Goal: Task Accomplishment & Management: Use online tool/utility

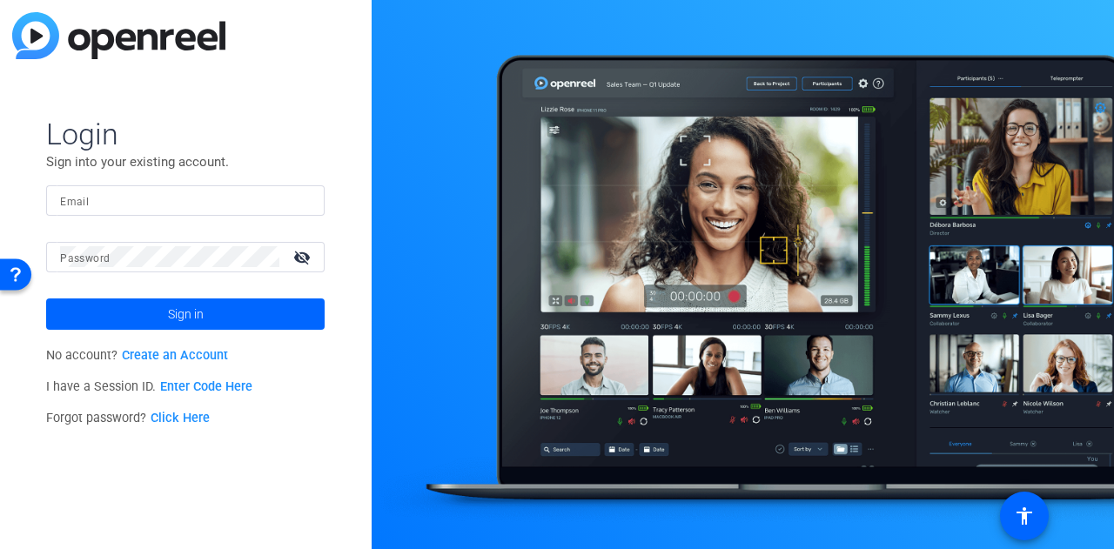
click at [190, 205] on input "Email" at bounding box center [185, 200] width 251 height 21
type input "[PERSON_NAME][EMAIL_ADDRESS][DOMAIN_NAME]"
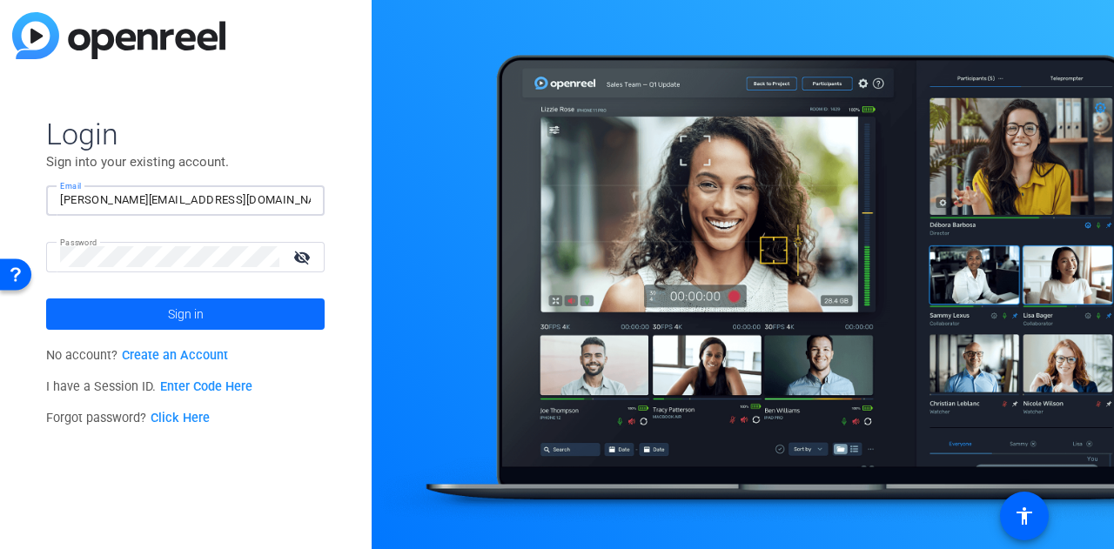
click at [265, 306] on span at bounding box center [185, 314] width 279 height 42
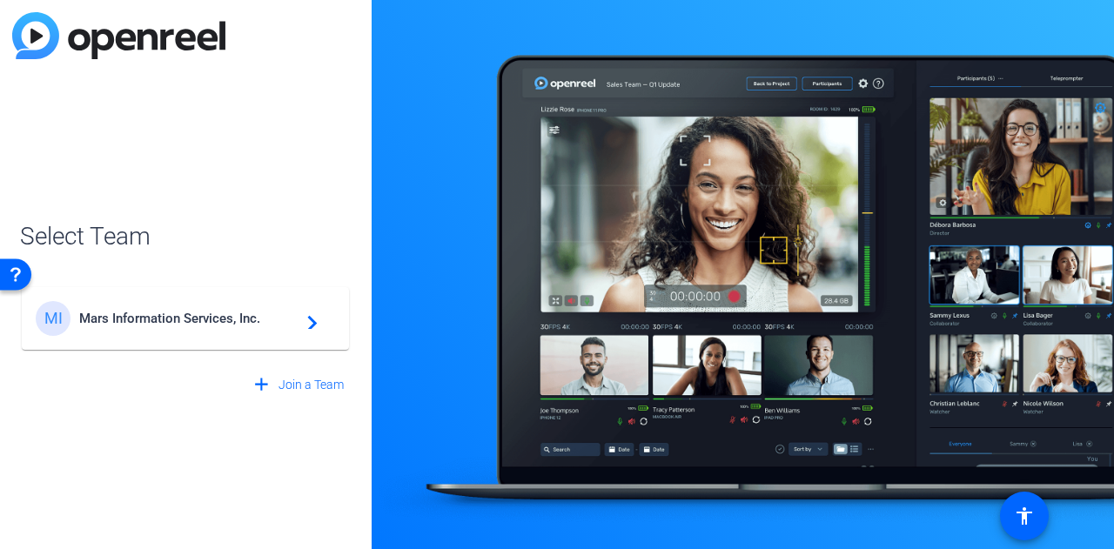
click at [239, 299] on mat-card-content "MI Mars Information Services, Inc. navigate_next" at bounding box center [185, 318] width 327 height 63
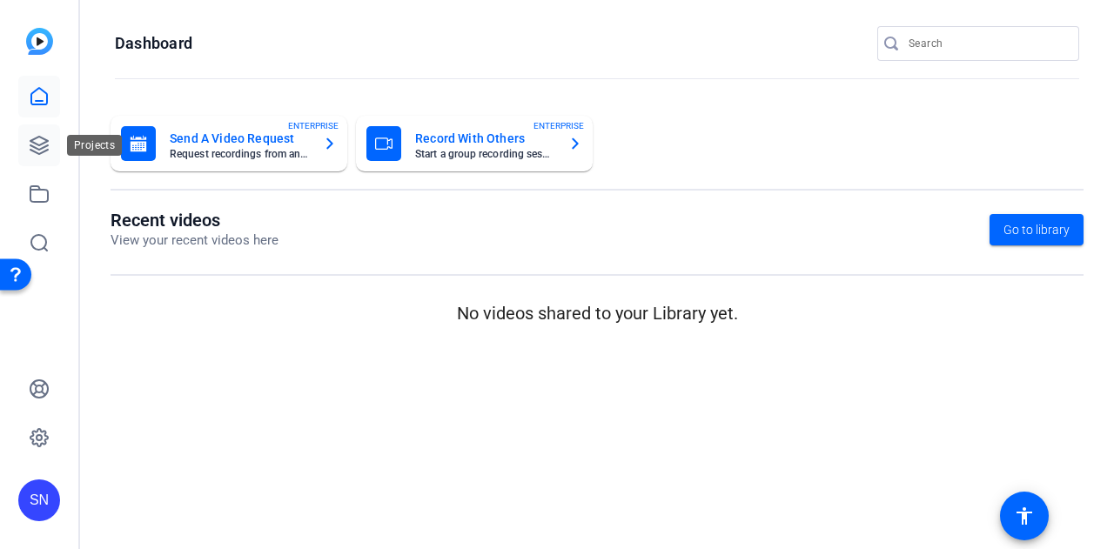
click at [46, 161] on link at bounding box center [39, 145] width 42 height 42
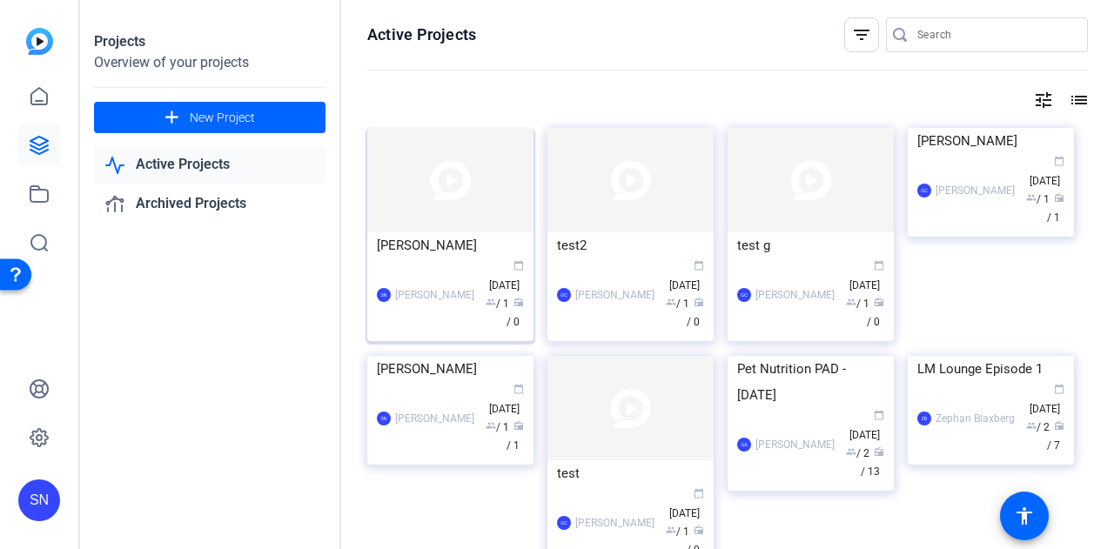
click at [423, 190] on img at bounding box center [450, 180] width 166 height 104
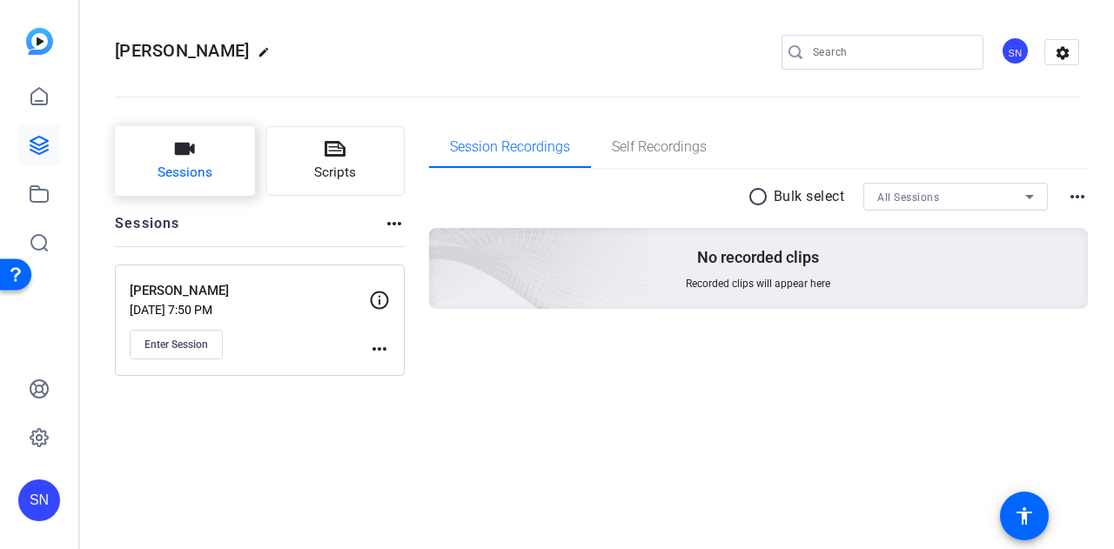
click at [202, 147] on button "Sessions" at bounding box center [185, 161] width 140 height 70
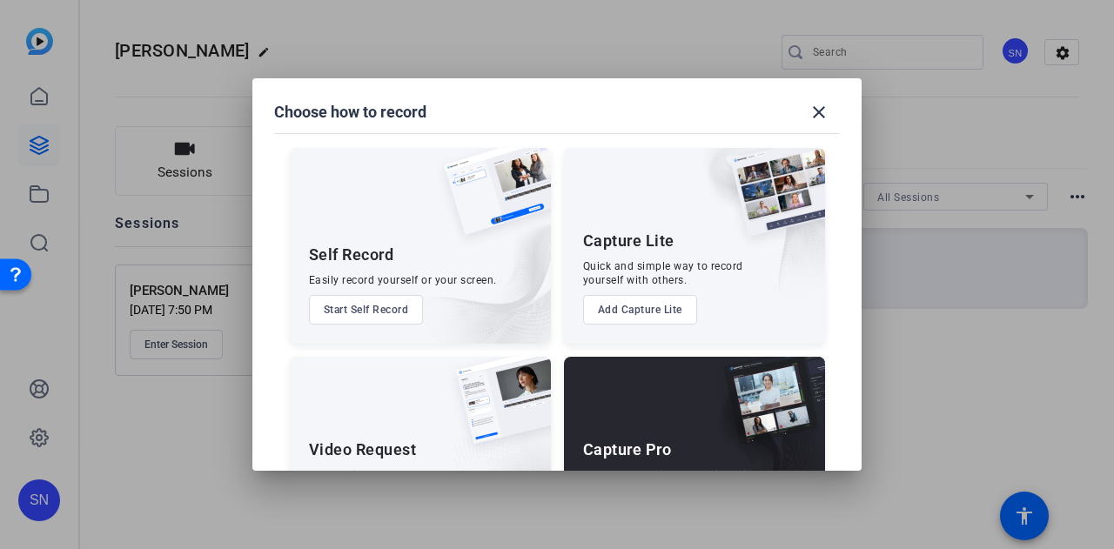
click at [749, 476] on div at bounding box center [557, 274] width 1114 height 549
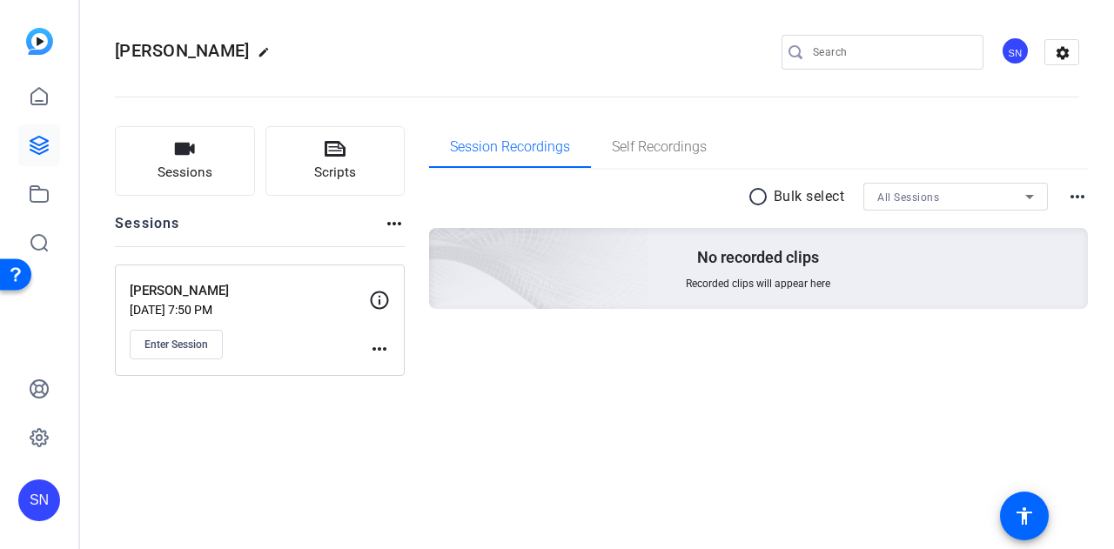
click at [744, 468] on div "[PERSON_NAME] edit SN settings Sessions Scripts Sessions more_horiz [PERSON_NAM…" at bounding box center [597, 274] width 1034 height 549
click at [202, 157] on button "Sessions" at bounding box center [185, 161] width 140 height 70
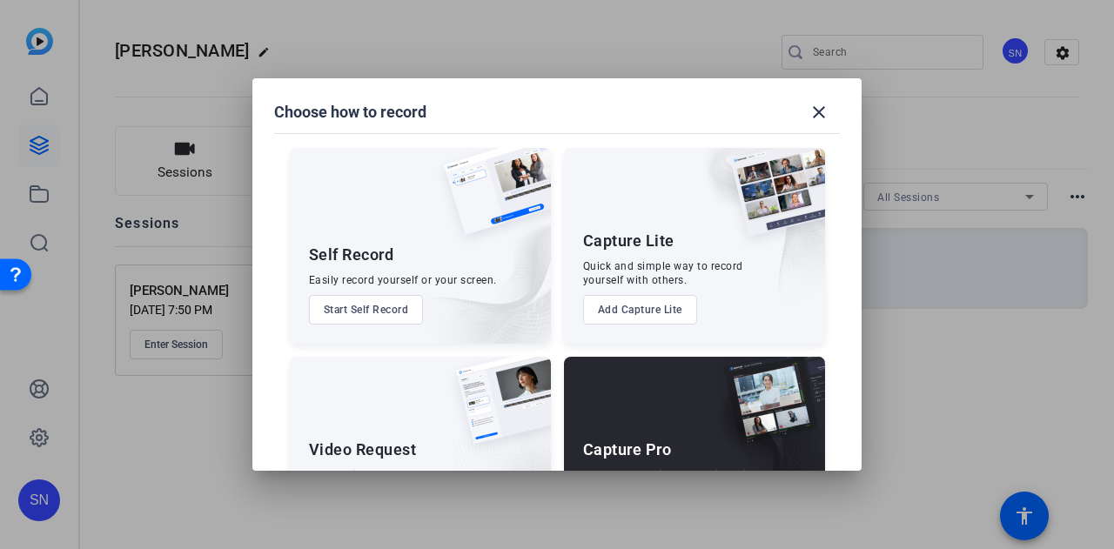
click at [655, 396] on div "Capture Pro Run the shoot like a technical director, with more advanced control…" at bounding box center [694, 455] width 261 height 196
click at [673, 421] on div "Capture Pro Run the shoot like a technical director, with more advanced control…" at bounding box center [694, 455] width 261 height 196
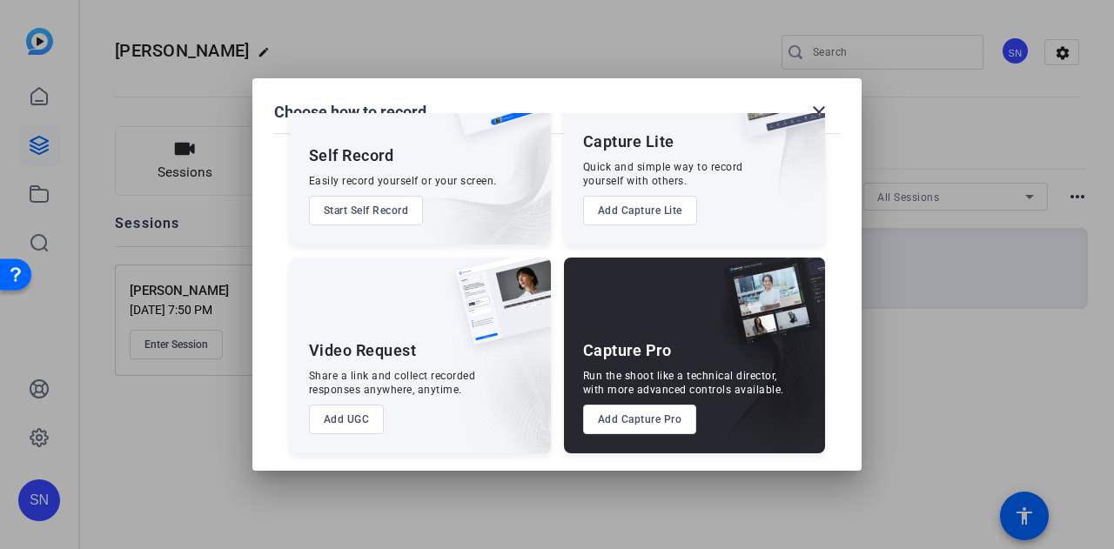
click at [622, 432] on button "Add Capture Pro" at bounding box center [640, 420] width 114 height 30
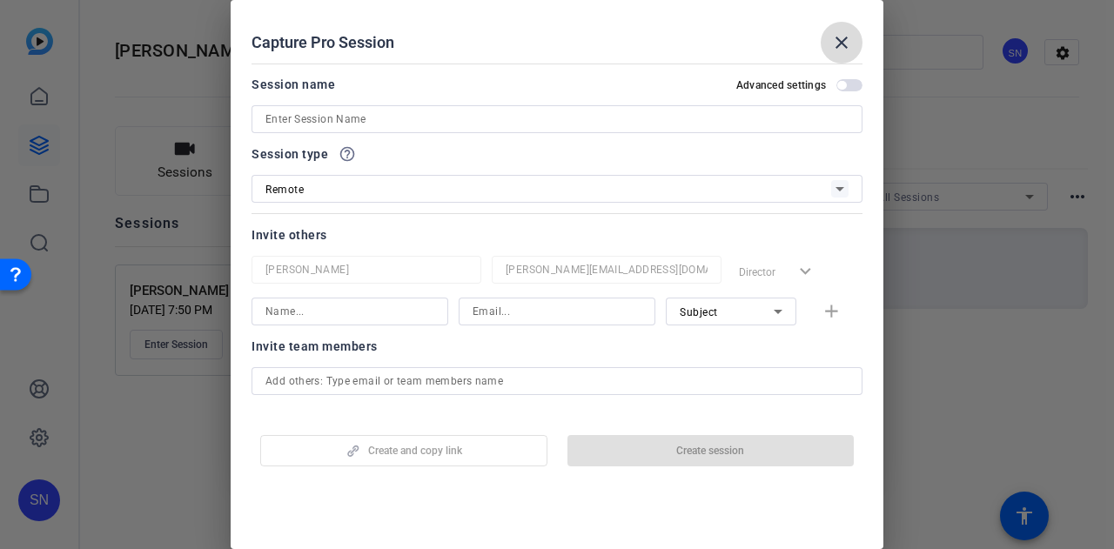
click at [846, 38] on mat-icon "close" at bounding box center [841, 42] width 21 height 21
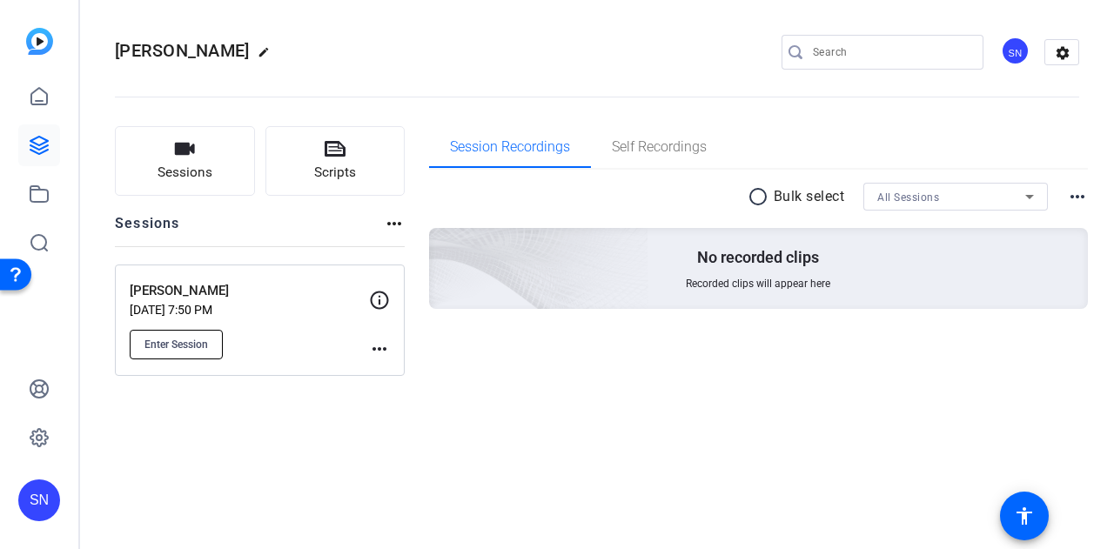
click at [151, 340] on span "Enter Session" at bounding box center [177, 345] width 64 height 14
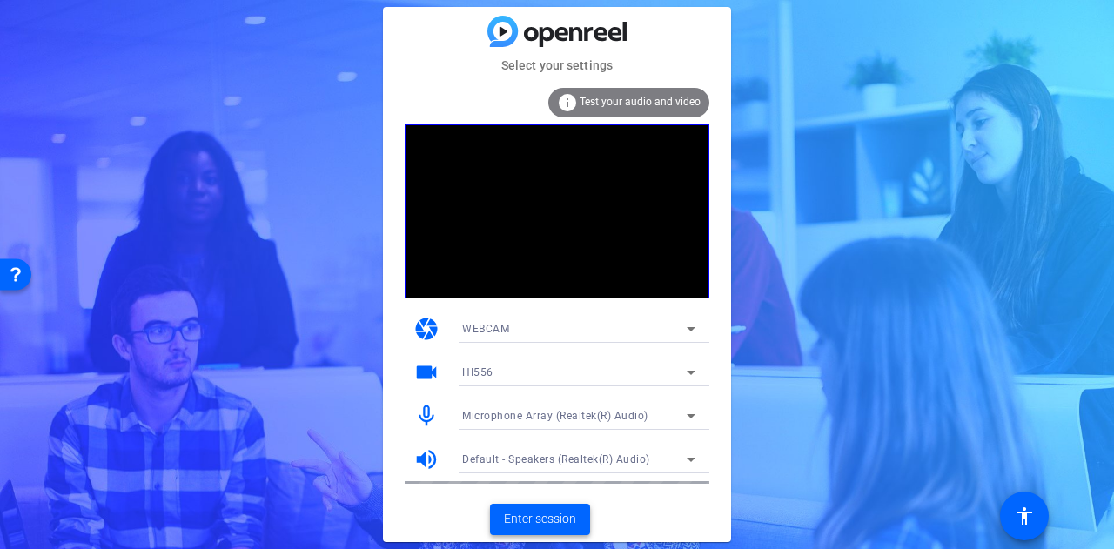
click at [529, 513] on span "Enter session" at bounding box center [540, 519] width 72 height 18
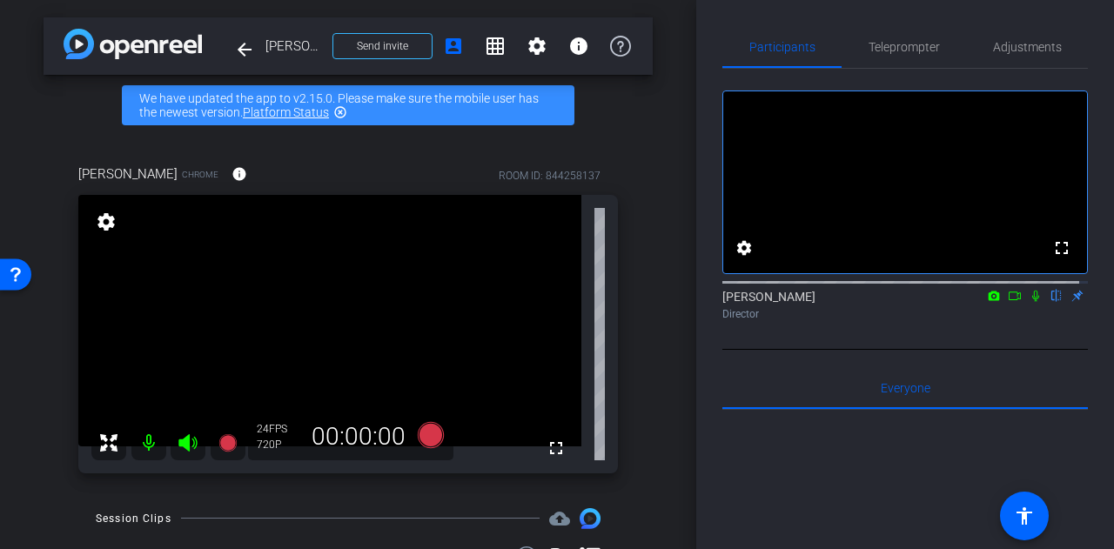
click at [1008, 302] on icon at bounding box center [1015, 296] width 14 height 12
click at [1050, 302] on icon at bounding box center [1057, 296] width 14 height 12
click at [120, 229] on div "settings" at bounding box center [106, 223] width 30 height 30
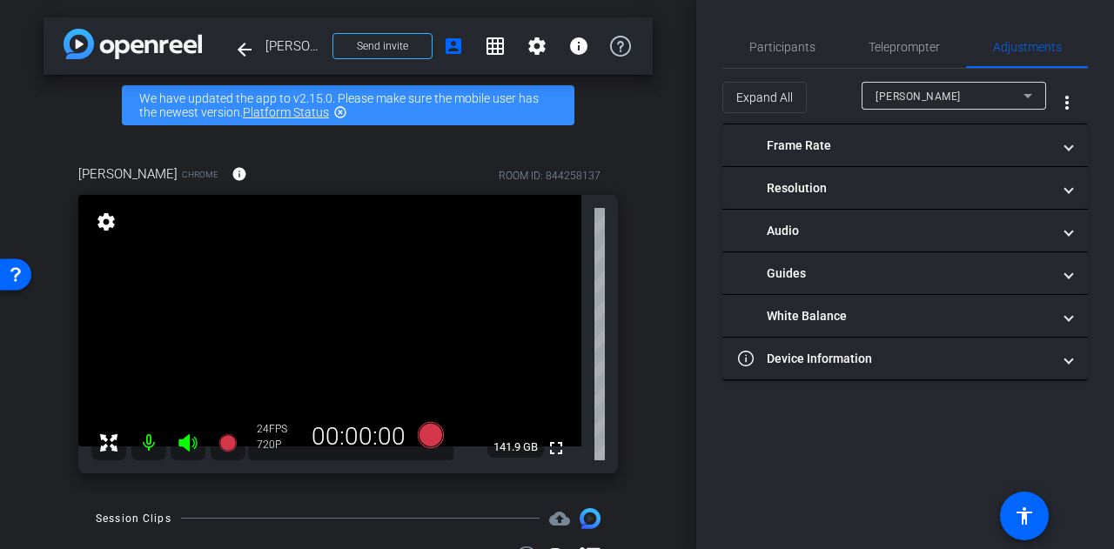
click at [113, 224] on mat-icon "settings" at bounding box center [106, 222] width 24 height 21
click at [111, 219] on mat-icon "settings" at bounding box center [106, 222] width 24 height 21
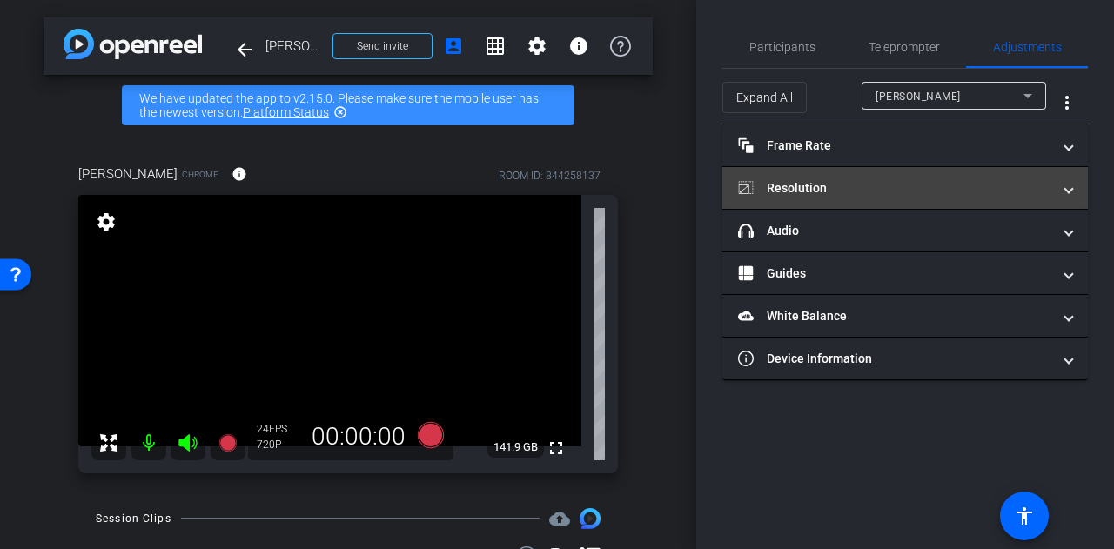
click at [874, 198] on mat-expansion-panel-header "Resolution" at bounding box center [906, 188] width 366 height 42
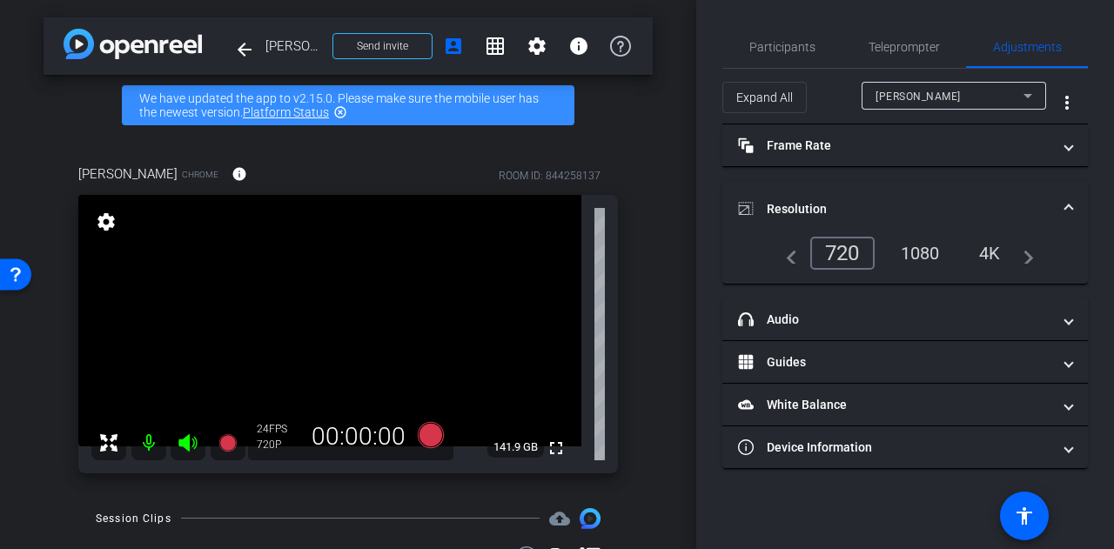
click at [996, 252] on div "4K" at bounding box center [990, 254] width 48 height 30
click at [431, 438] on icon at bounding box center [431, 434] width 26 height 26
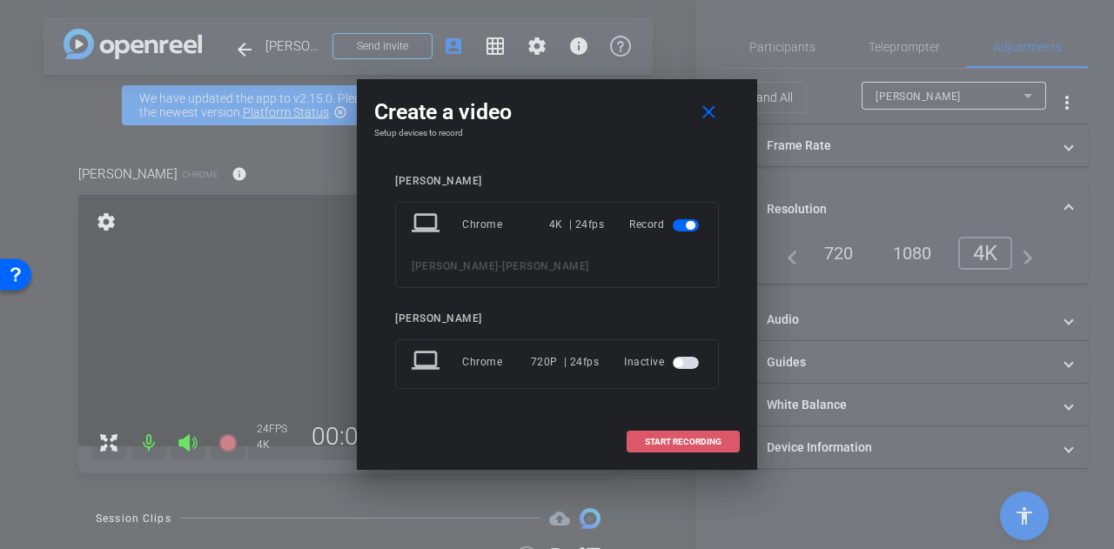
click at [658, 445] on span "START RECORDING" at bounding box center [683, 442] width 77 height 9
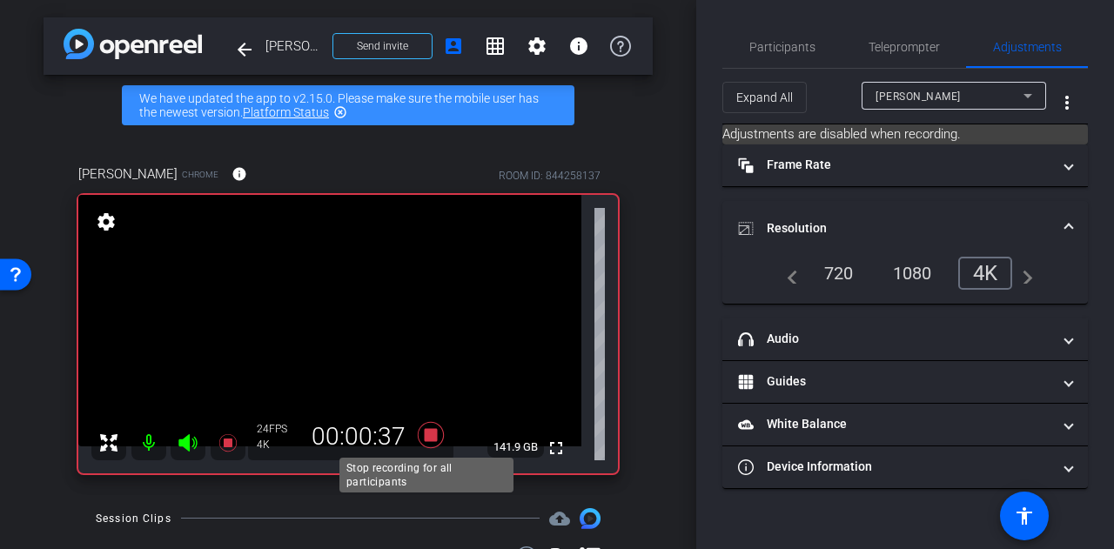
click at [427, 438] on icon at bounding box center [431, 434] width 26 height 26
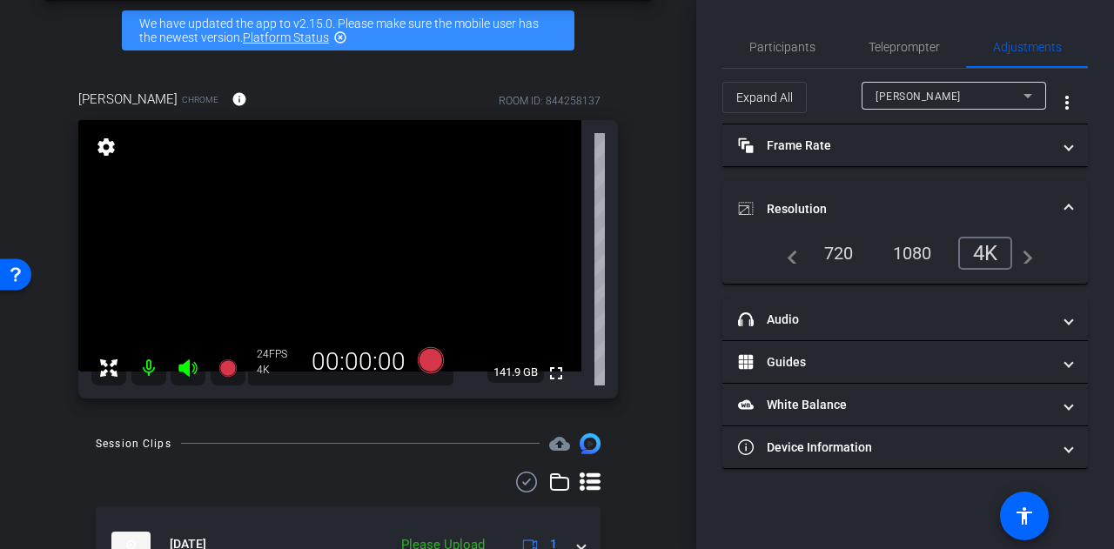
scroll to position [77, 0]
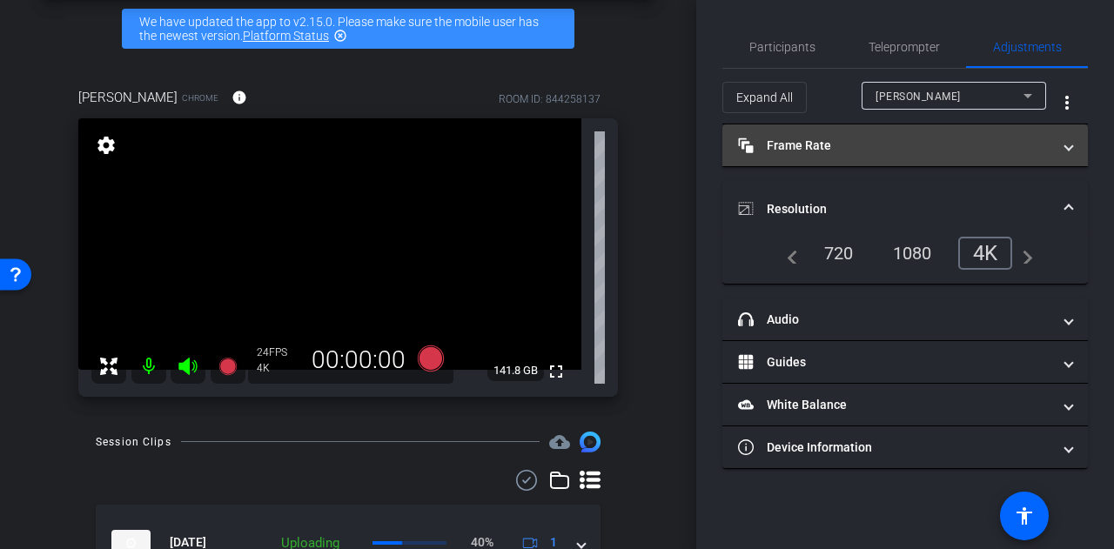
click at [845, 145] on mat-panel-title "Frame Rate Frame Rate" at bounding box center [894, 146] width 313 height 18
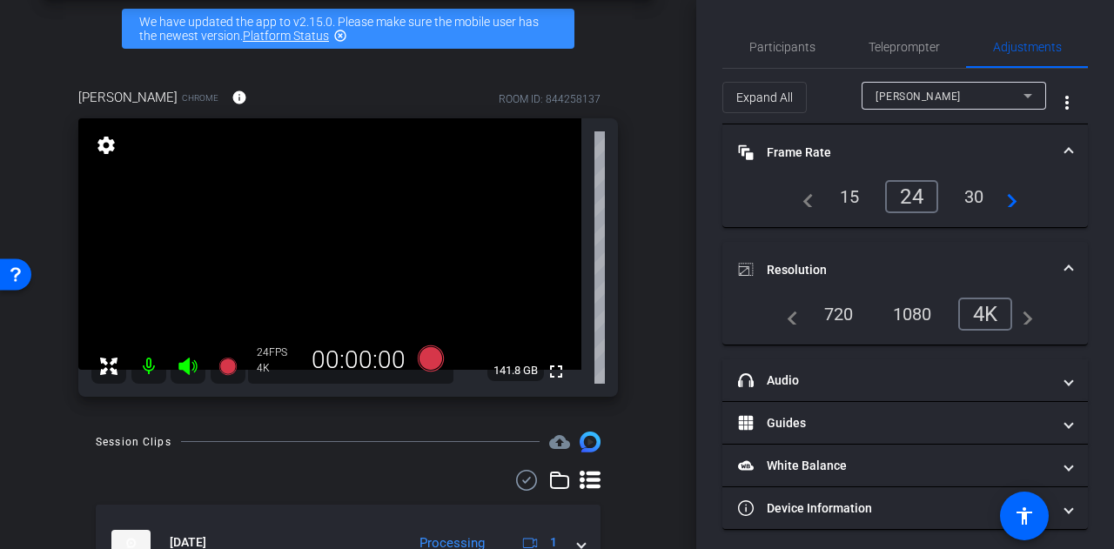
click at [964, 198] on div "30" at bounding box center [975, 197] width 46 height 30
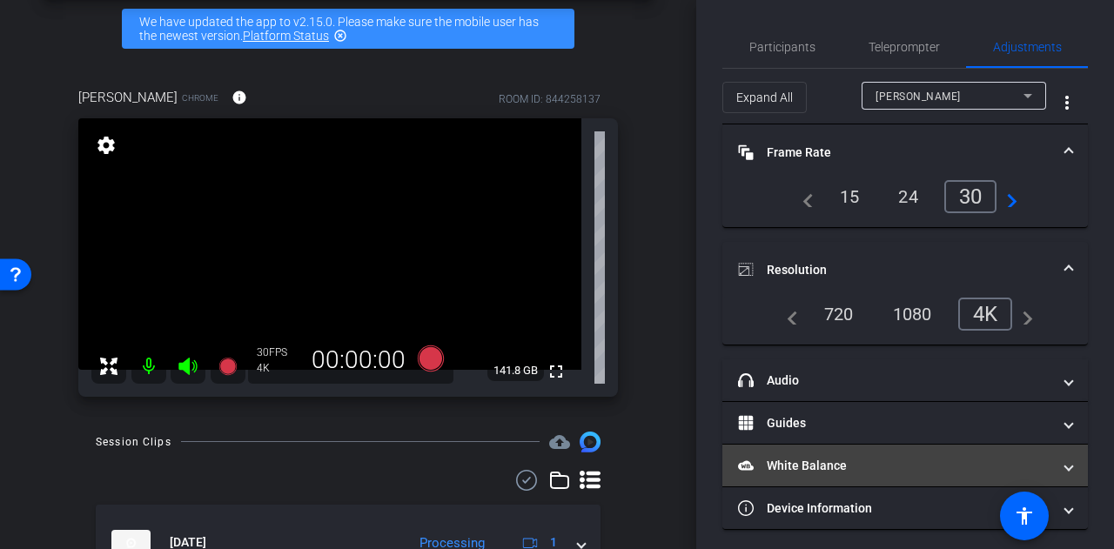
click at [972, 457] on mat-panel-title "White Balance White Balance" at bounding box center [894, 466] width 313 height 18
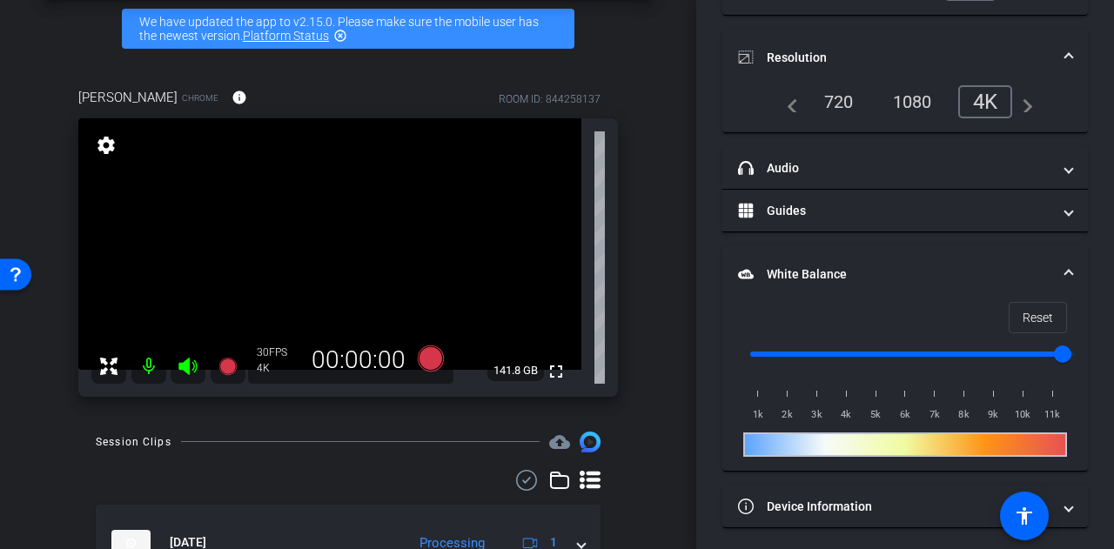
scroll to position [215, 0]
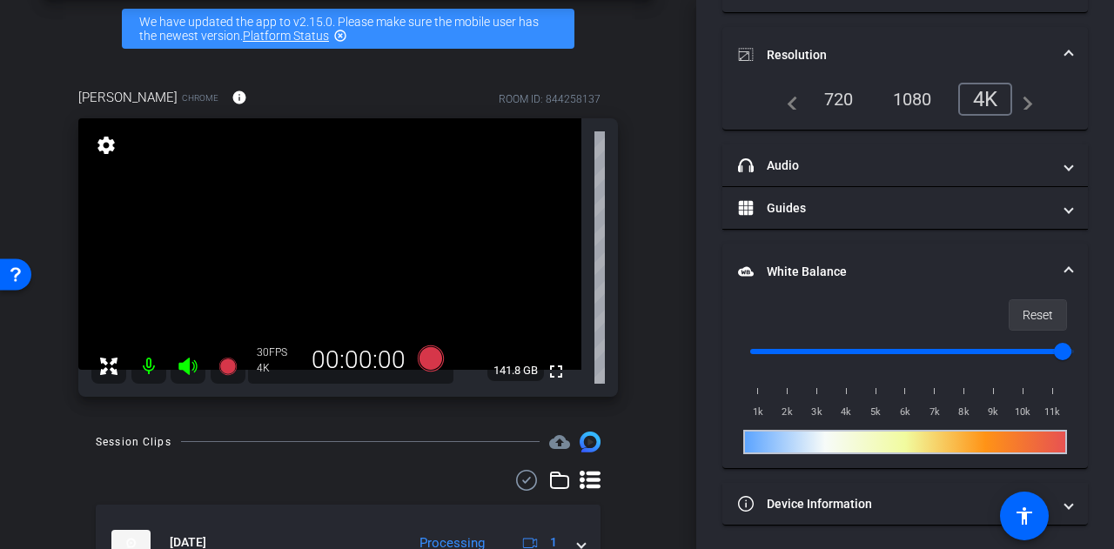
click at [1011, 318] on span at bounding box center [1038, 315] width 57 height 42
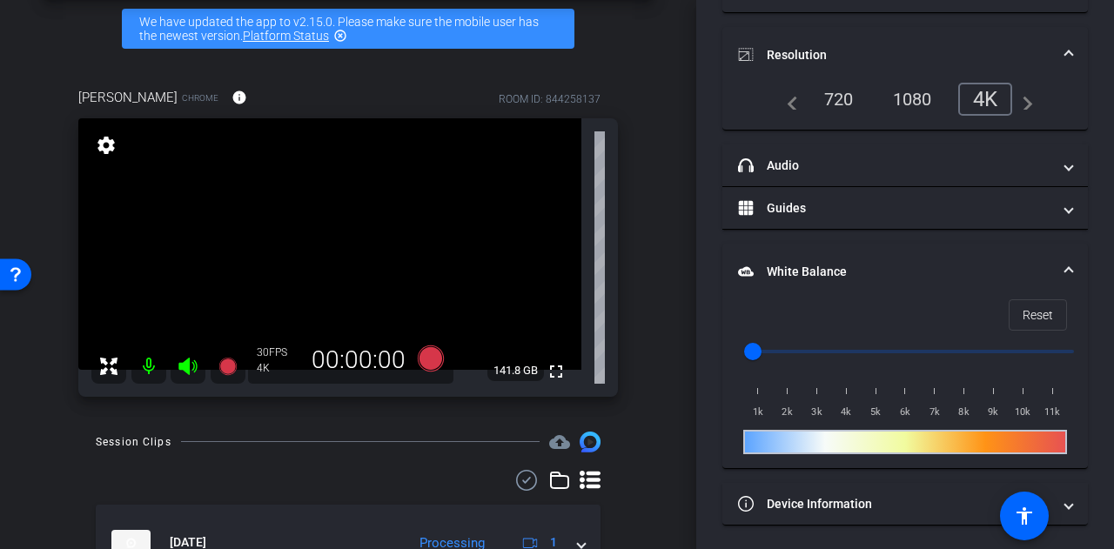
click at [942, 441] on div at bounding box center [906, 442] width 324 height 24
drag, startPoint x: 760, startPoint y: 347, endPoint x: 971, endPoint y: 380, distance: 213.4
click at [971, 371] on input "range" at bounding box center [912, 352] width 360 height 38
drag, startPoint x: 968, startPoint y: 345, endPoint x: 1078, endPoint y: 376, distance: 114.1
click at [1078, 371] on input "range" at bounding box center [912, 352] width 360 height 38
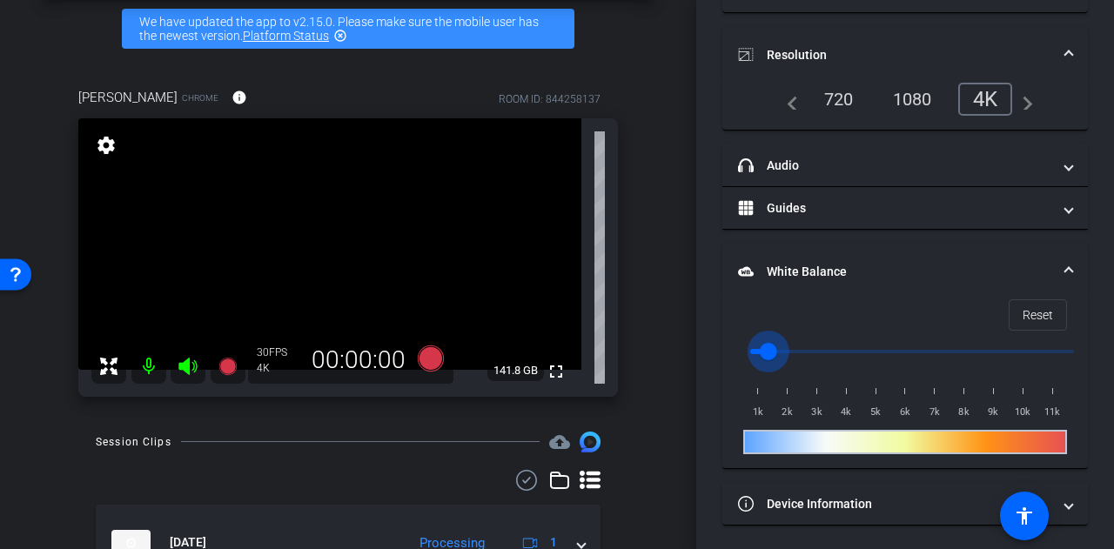
drag, startPoint x: 1060, startPoint y: 360, endPoint x: 719, endPoint y: 357, distance: 341.3
click at [732, 357] on input "range" at bounding box center [912, 352] width 360 height 38
click at [1043, 314] on span "Reset" at bounding box center [1038, 315] width 30 height 33
click at [871, 346] on input "range" at bounding box center [912, 352] width 360 height 38
drag, startPoint x: 871, startPoint y: 346, endPoint x: 918, endPoint y: 333, distance: 48.6
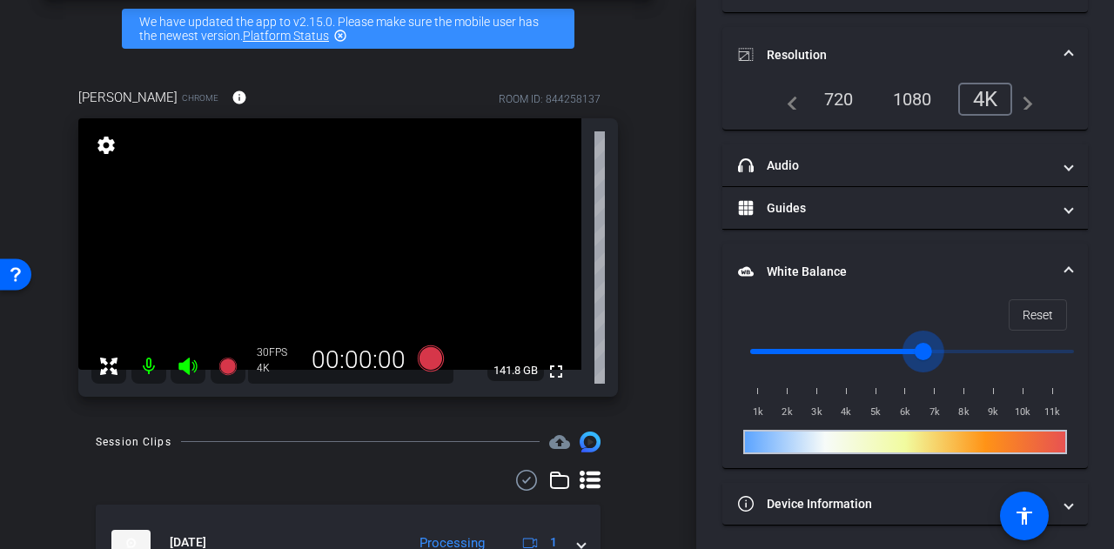
click at [918, 333] on input "range" at bounding box center [912, 352] width 360 height 38
drag, startPoint x: 926, startPoint y: 347, endPoint x: 671, endPoint y: 387, distance: 258.2
click at [732, 371] on input "range" at bounding box center [912, 352] width 360 height 38
click at [1012, 312] on span at bounding box center [1038, 315] width 57 height 42
drag, startPoint x: 923, startPoint y: 390, endPoint x: 864, endPoint y: 418, distance: 65.4
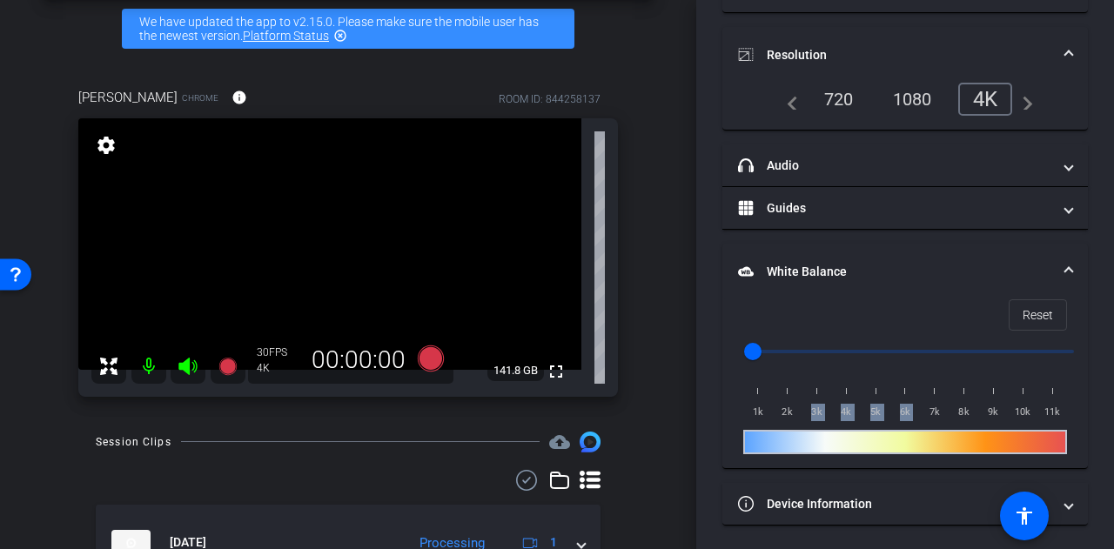
click at [864, 418] on div "1k 2k 3k 4k 5k 6k 7k 8k 9k 10k 11k" at bounding box center [906, 397] width 324 height 49
drag, startPoint x: 900, startPoint y: 434, endPoint x: 916, endPoint y: 449, distance: 21.6
click at [916, 449] on div at bounding box center [906, 442] width 324 height 24
drag, startPoint x: 914, startPoint y: 353, endPoint x: 891, endPoint y: 343, distance: 25.4
click at [914, 353] on input "range" at bounding box center [912, 352] width 360 height 38
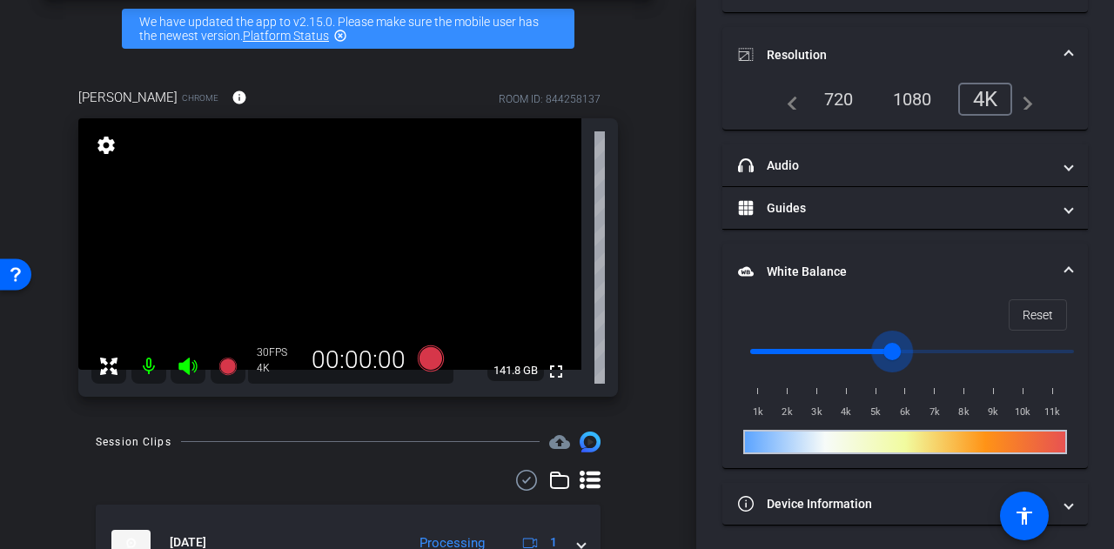
click at [888, 342] on input "range" at bounding box center [912, 352] width 360 height 38
drag, startPoint x: 858, startPoint y: 339, endPoint x: 848, endPoint y: 347, distance: 13.6
click at [848, 347] on input "range" at bounding box center [912, 352] width 360 height 38
click at [1045, 351] on input "range" at bounding box center [912, 352] width 360 height 38
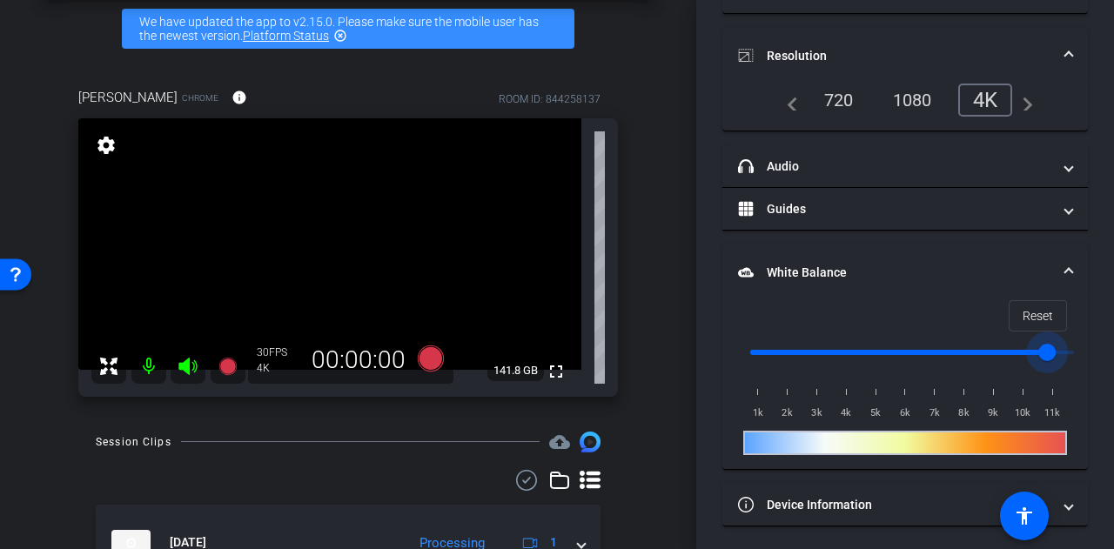
type input "4000"
click at [841, 349] on input "range" at bounding box center [912, 352] width 360 height 38
click at [929, 296] on mat-expansion-panel-header "White Balance White Balance" at bounding box center [906, 273] width 366 height 56
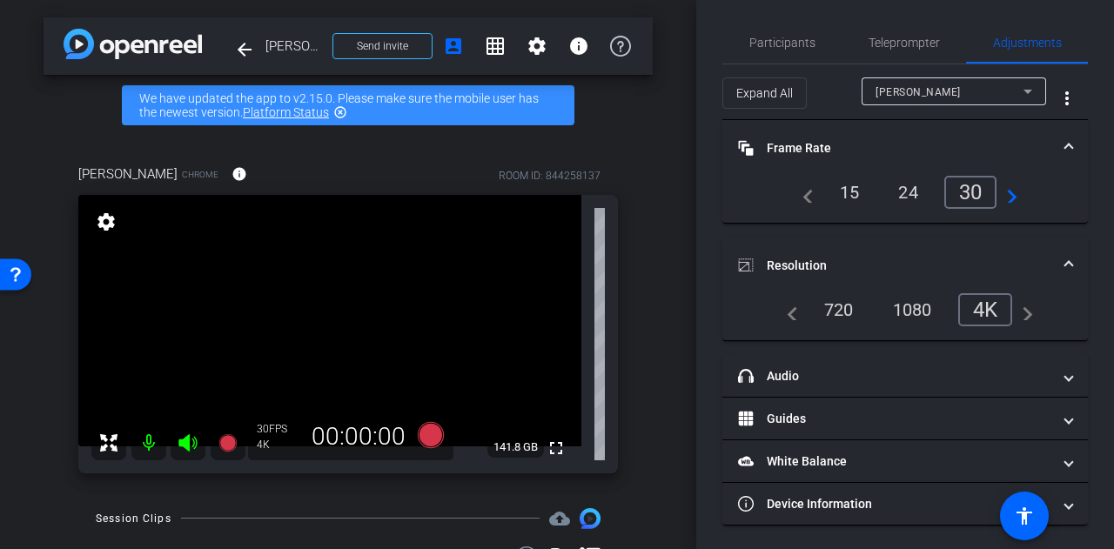
scroll to position [170, 0]
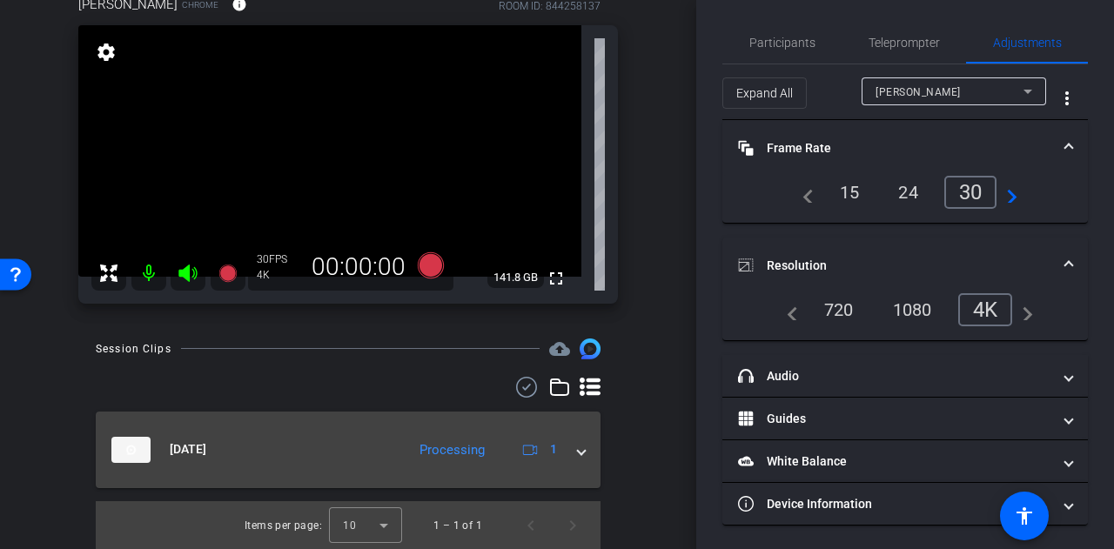
click at [578, 441] on span at bounding box center [581, 450] width 7 height 18
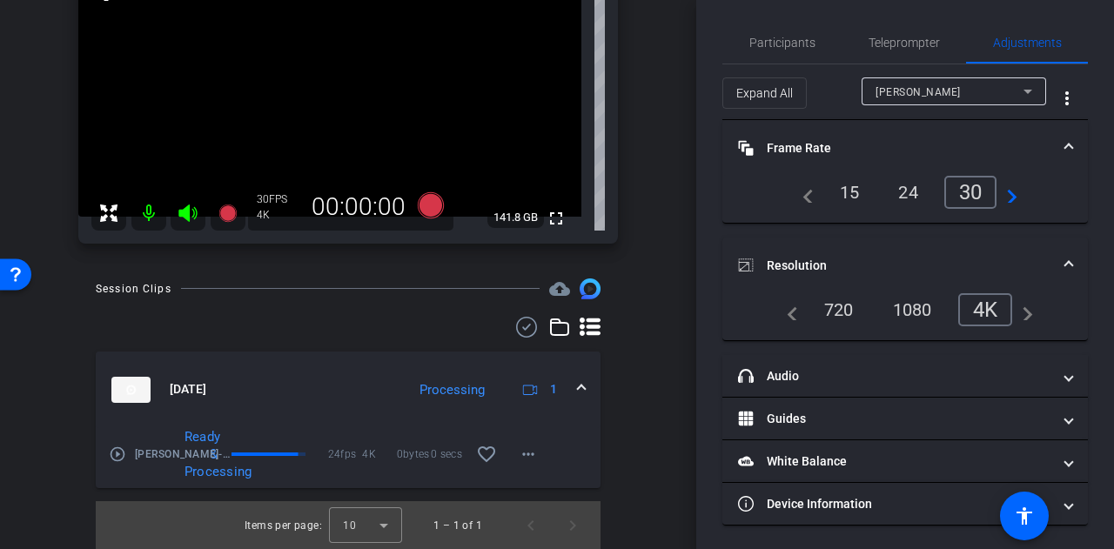
scroll to position [137, 0]
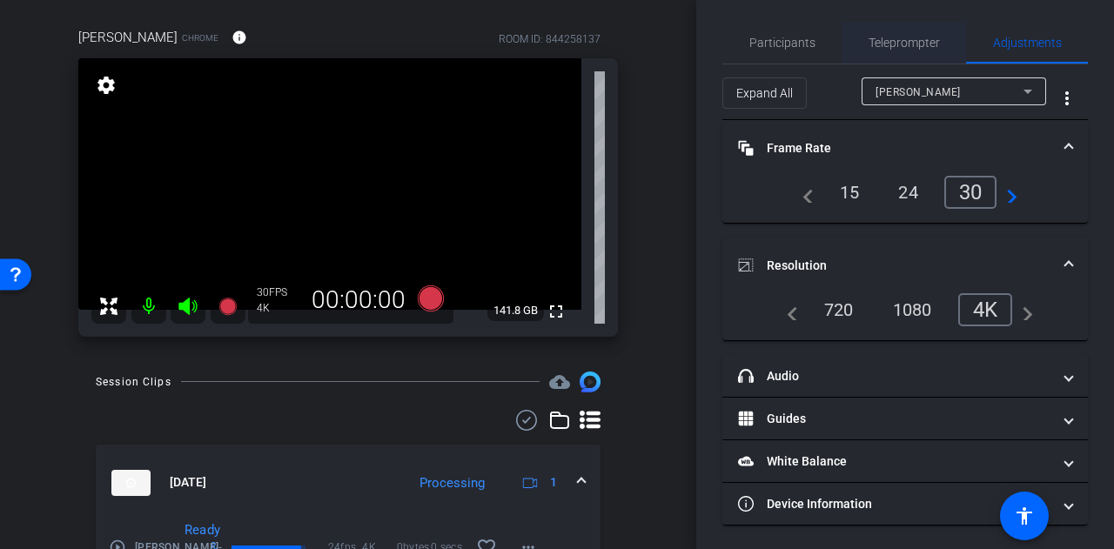
click at [878, 37] on span "Teleprompter" at bounding box center [904, 43] width 71 height 12
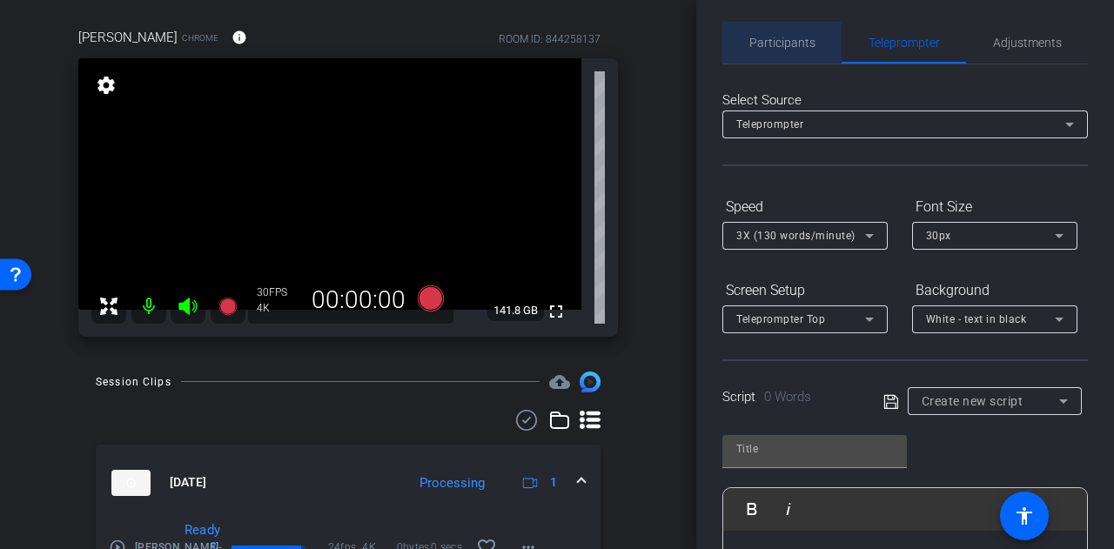
click at [796, 37] on span "Participants" at bounding box center [783, 43] width 66 height 12
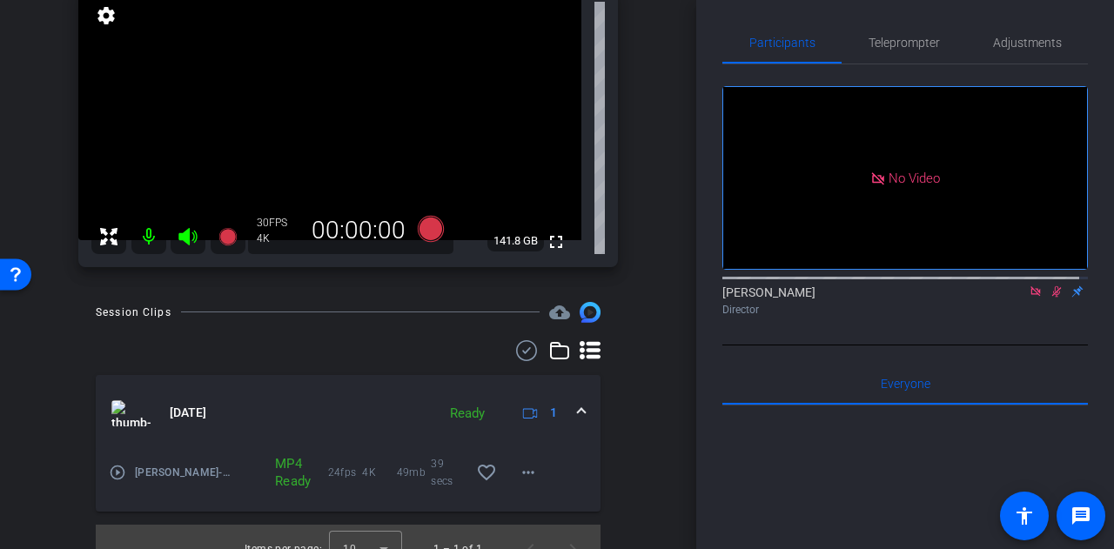
scroll to position [205, 0]
click at [112, 475] on mat-icon "play_circle_outline" at bounding box center [117, 473] width 17 height 17
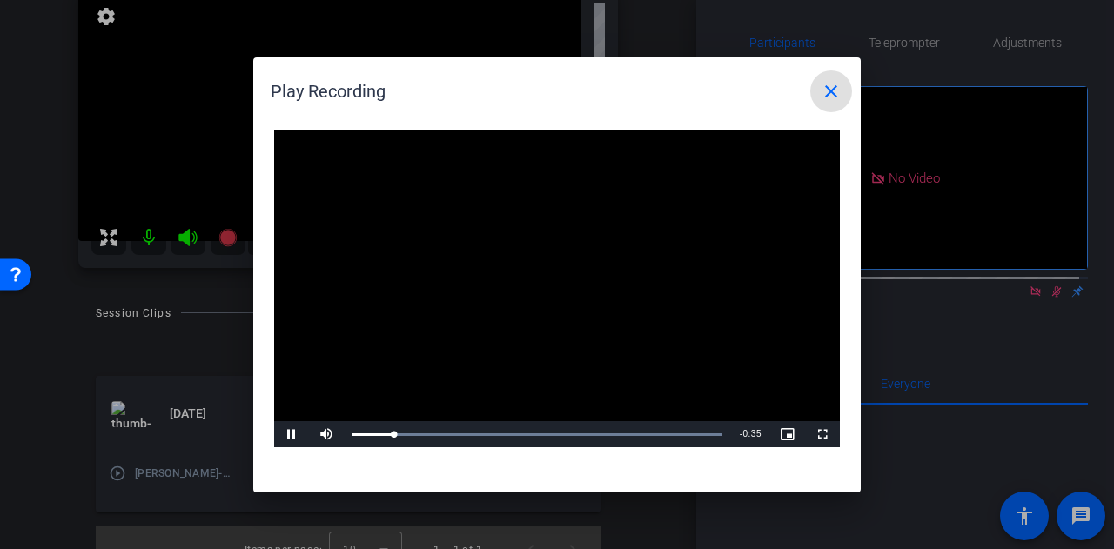
click at [832, 95] on mat-icon "close" at bounding box center [831, 91] width 21 height 21
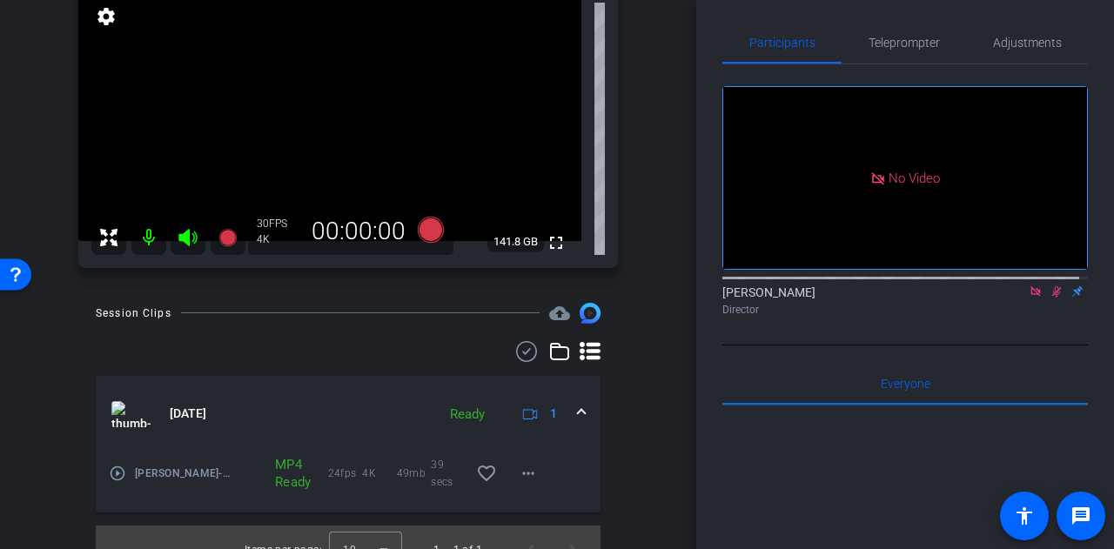
click at [1050, 286] on icon at bounding box center [1057, 292] width 14 height 12
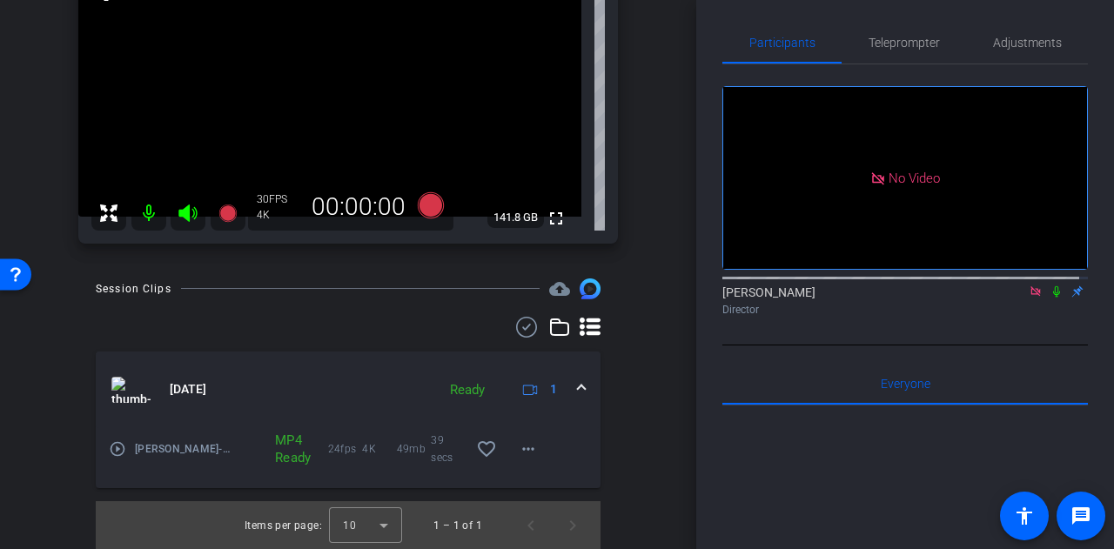
click at [1053, 286] on icon at bounding box center [1057, 292] width 14 height 12
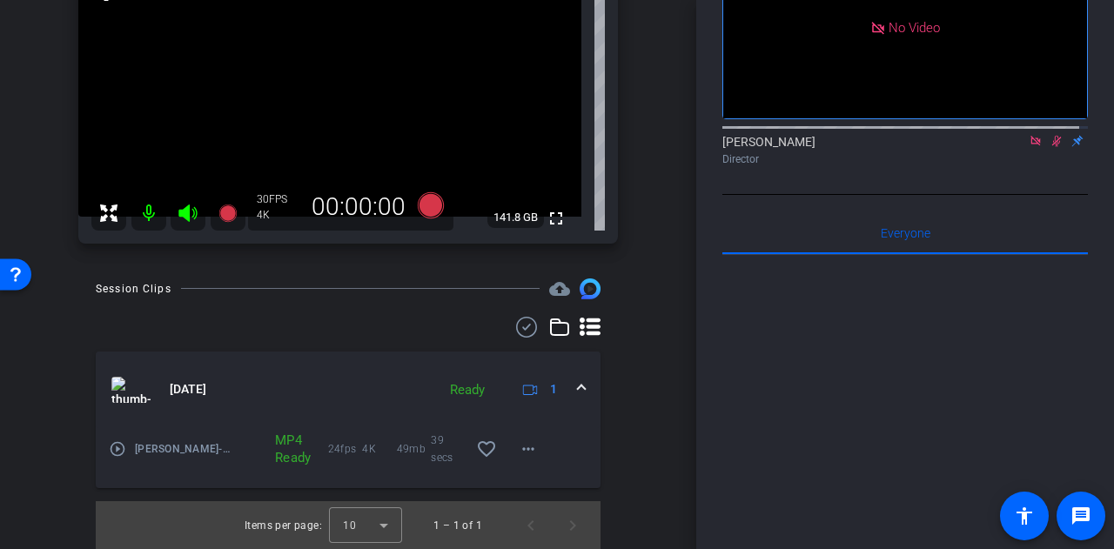
scroll to position [158, 0]
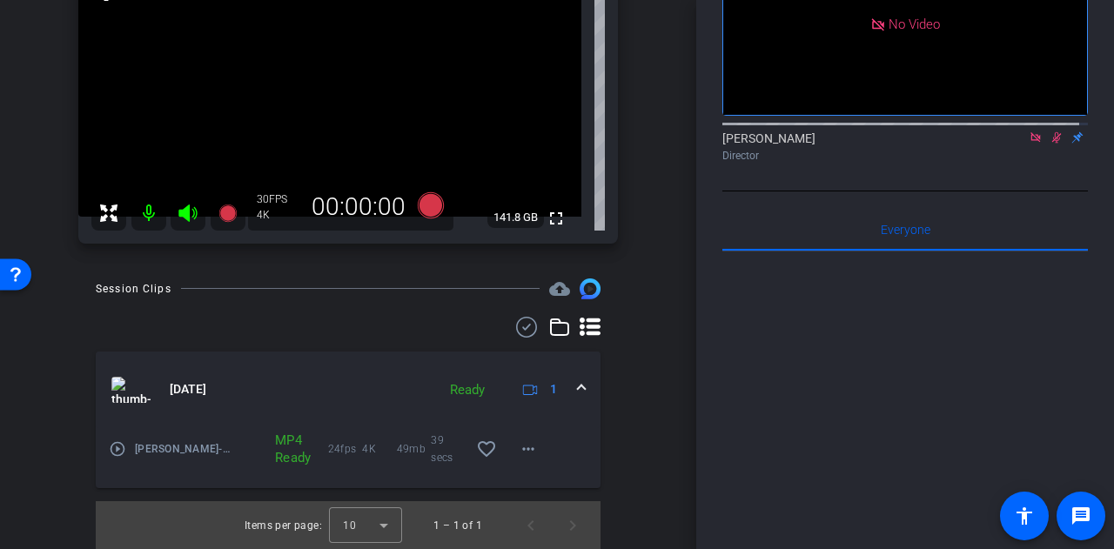
click at [189, 217] on icon at bounding box center [187, 213] width 18 height 17
click at [164, 206] on mat-icon at bounding box center [148, 213] width 35 height 35
click at [155, 209] on mat-icon at bounding box center [148, 213] width 35 height 35
click at [181, 219] on icon at bounding box center [187, 213] width 18 height 17
click at [413, 206] on icon at bounding box center [431, 205] width 42 height 31
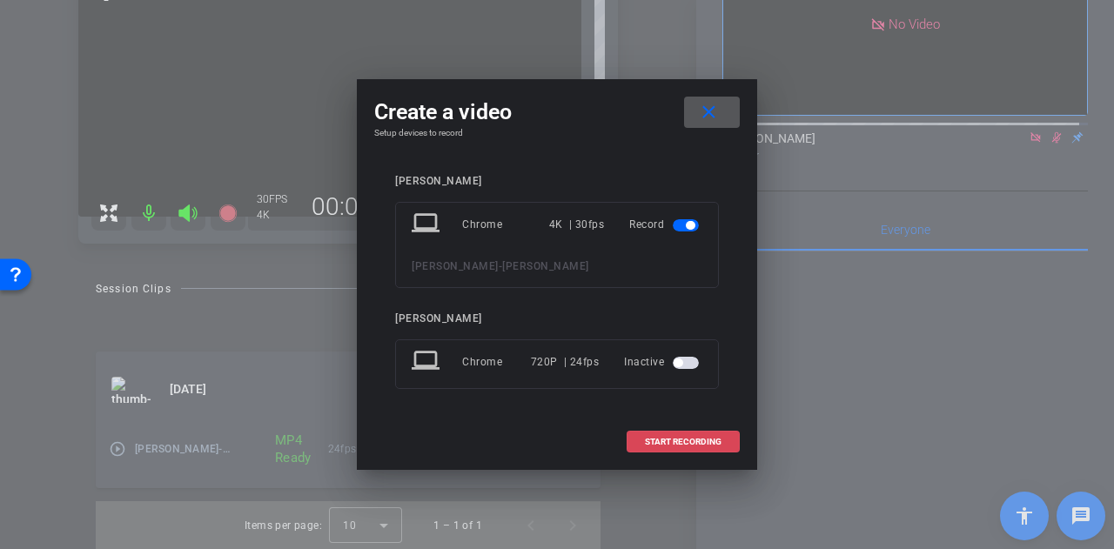
click at [654, 434] on span at bounding box center [683, 442] width 111 height 42
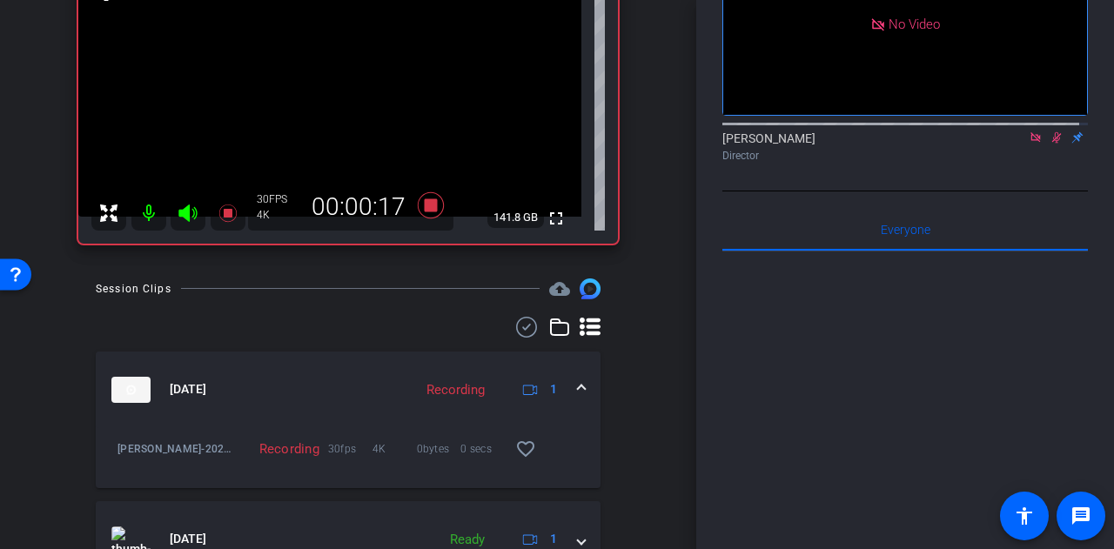
click at [1053, 132] on icon at bounding box center [1058, 137] width 10 height 11
click at [1053, 132] on icon at bounding box center [1056, 137] width 7 height 11
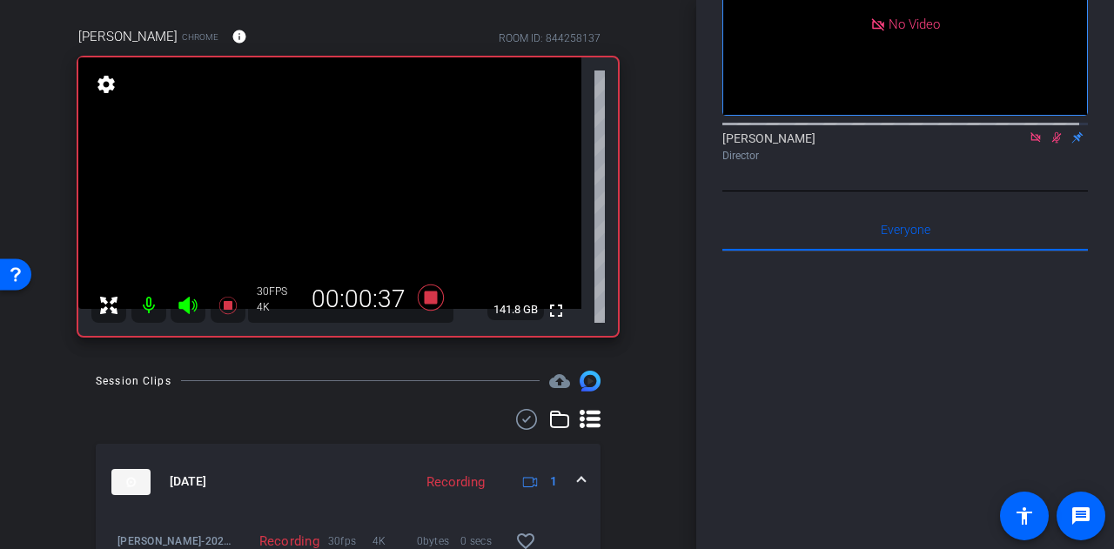
scroll to position [123, 0]
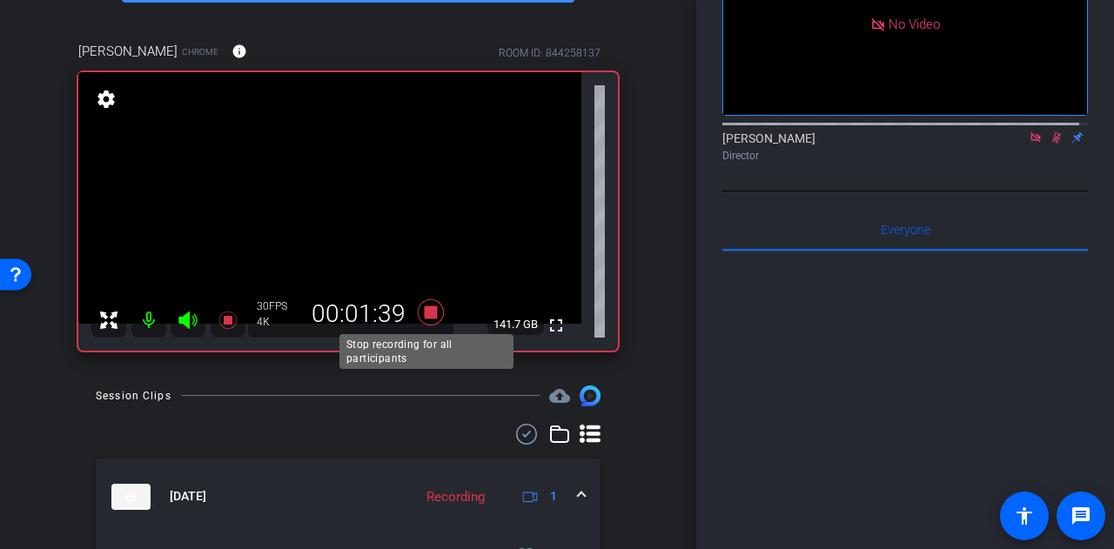
click at [427, 310] on icon at bounding box center [431, 312] width 26 height 26
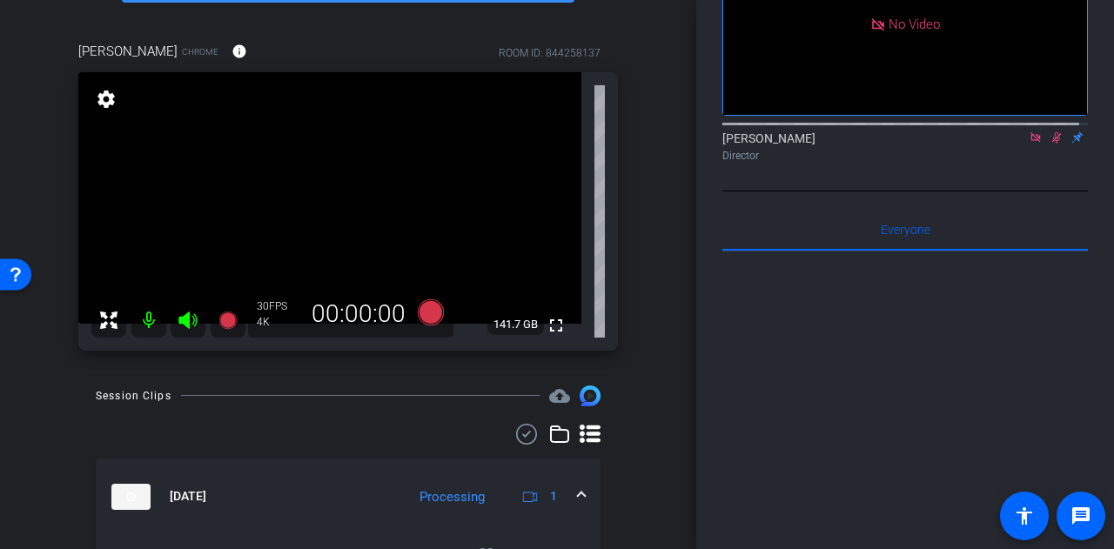
click at [181, 321] on icon at bounding box center [187, 320] width 18 height 17
click at [149, 318] on mat-icon at bounding box center [148, 320] width 35 height 35
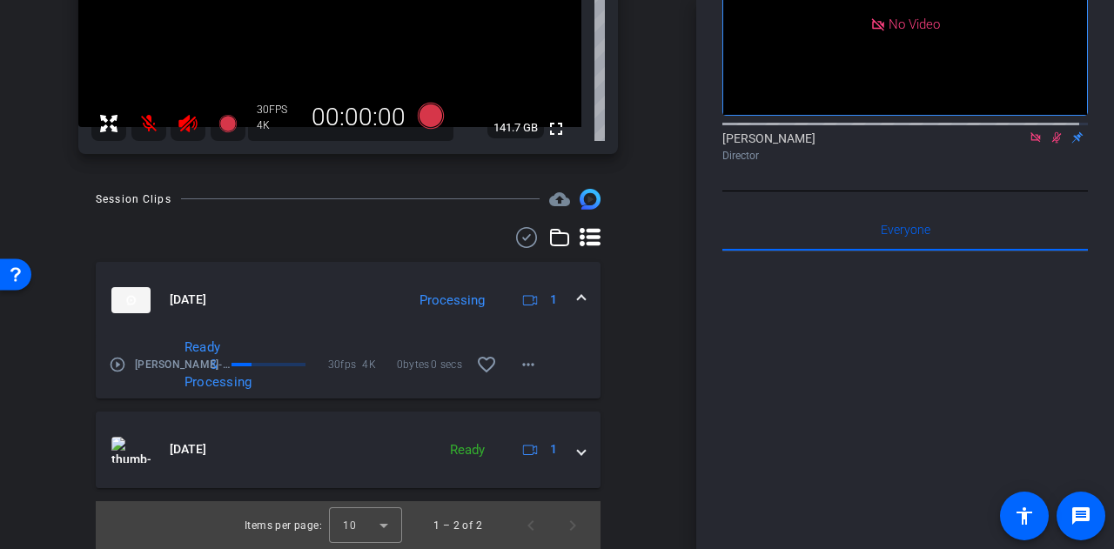
click at [10, 494] on div "arrow_back [PERSON_NAME] Back to project Send invite account_box grid_on settin…" at bounding box center [348, 274] width 696 height 549
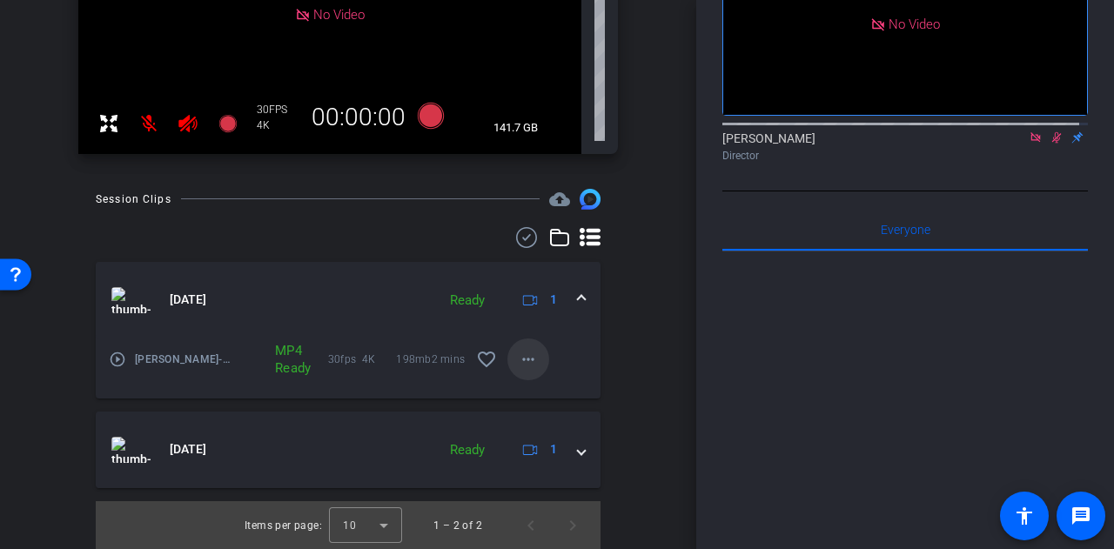
click at [528, 364] on mat-icon "more_horiz" at bounding box center [528, 359] width 21 height 21
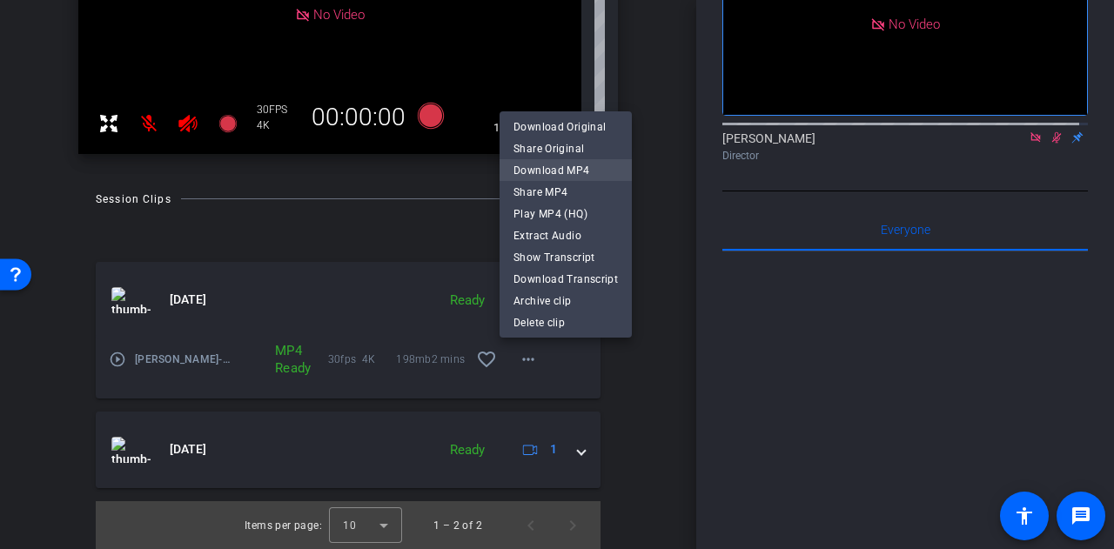
click at [535, 165] on span "Download MP4" at bounding box center [566, 170] width 104 height 21
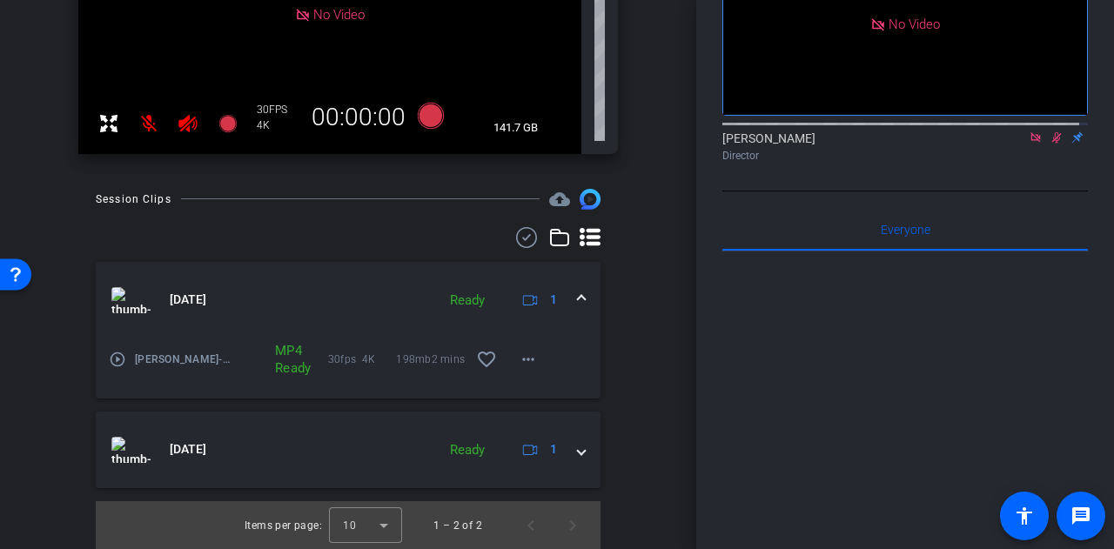
scroll to position [333, 0]
